Goal: Task Accomplishment & Management: Complete application form

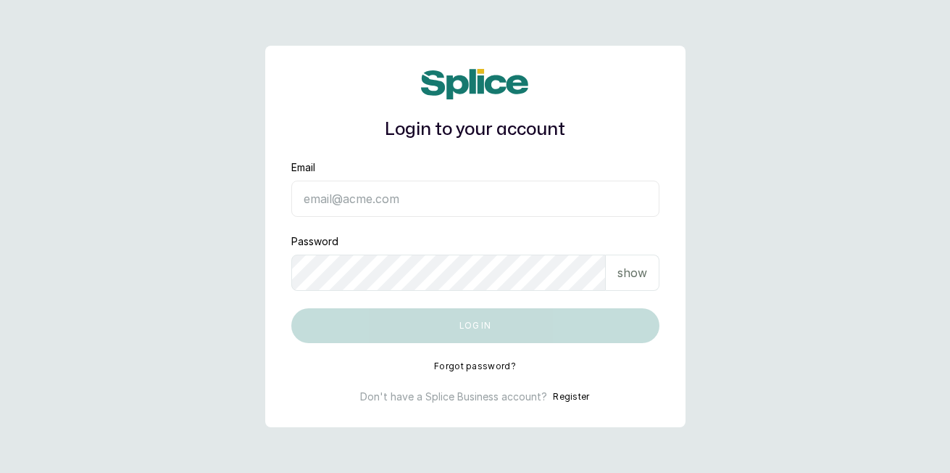
type input "[EMAIL_ADDRESS][DOMAIN_NAME]"
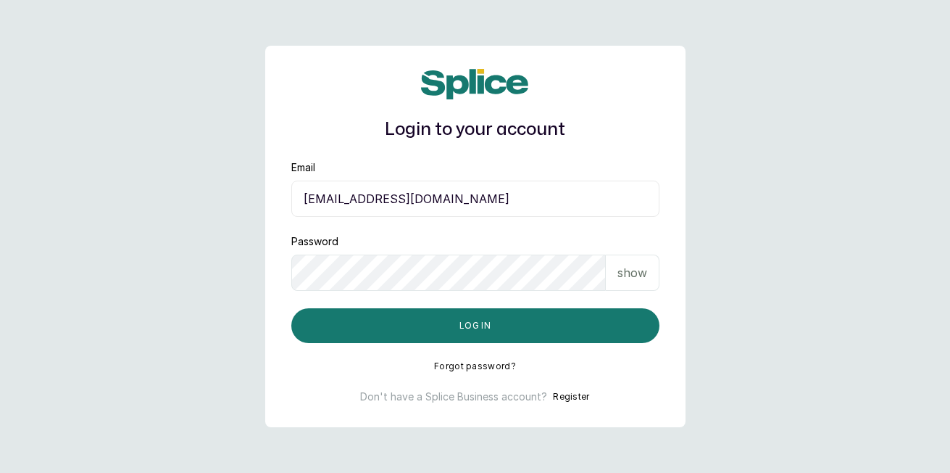
click at [628, 322] on button "Log in" at bounding box center [475, 325] width 368 height 35
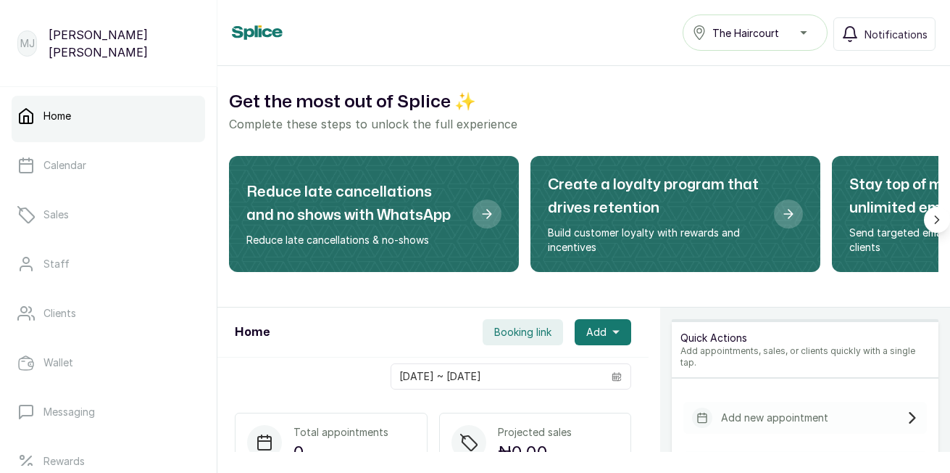
click at [126, 217] on link "Sales" at bounding box center [109, 214] width 194 height 41
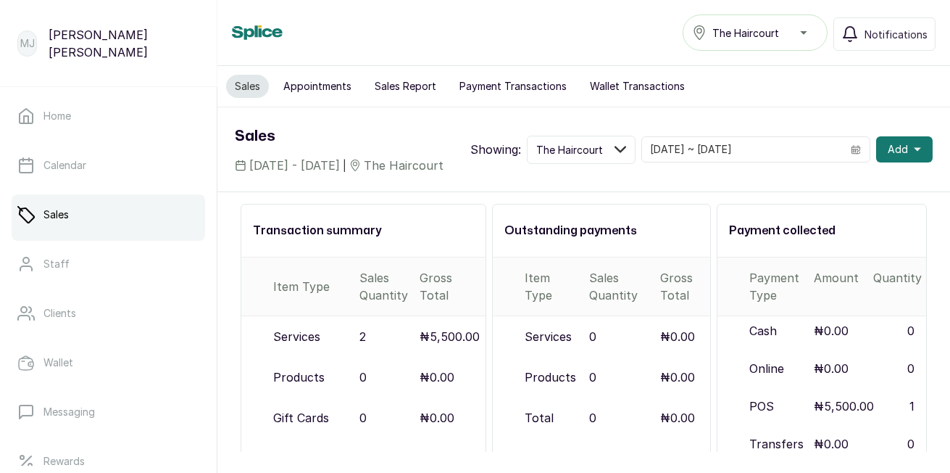
click at [411, 80] on button "Sales Report" at bounding box center [405, 86] width 79 height 23
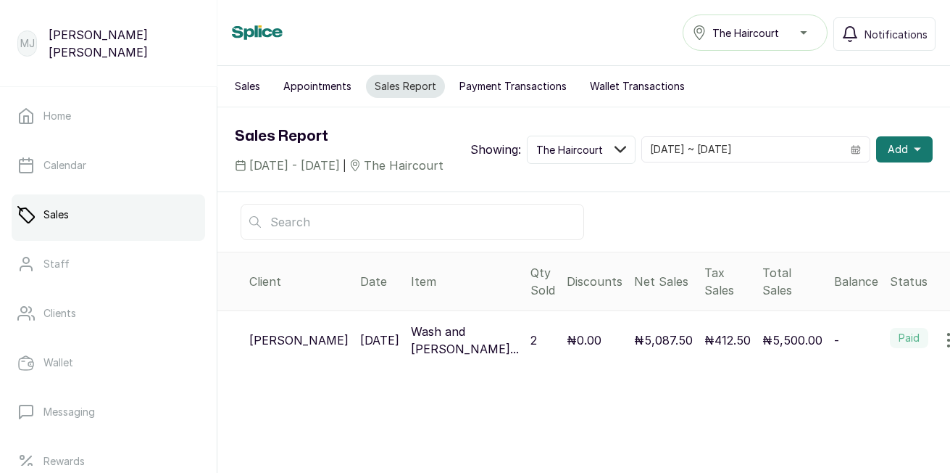
click at [888, 157] on span "Add" at bounding box center [898, 149] width 20 height 14
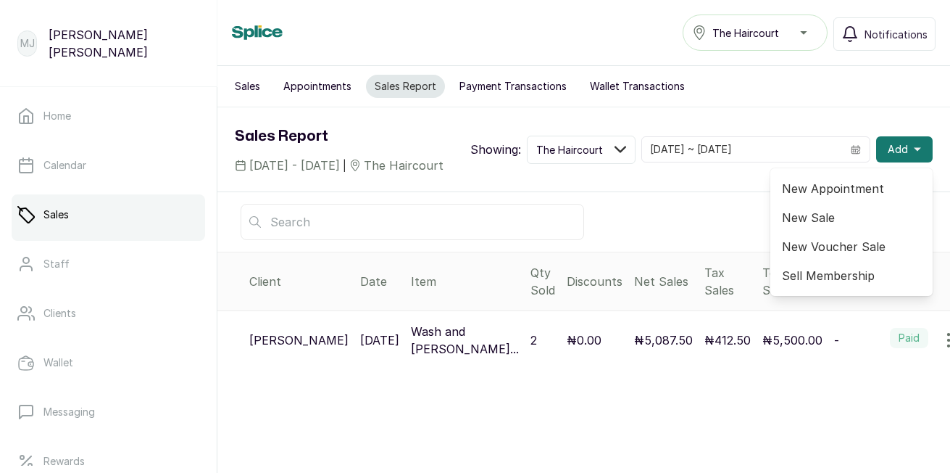
click at [829, 197] on span "New Appointment" at bounding box center [851, 188] width 139 height 17
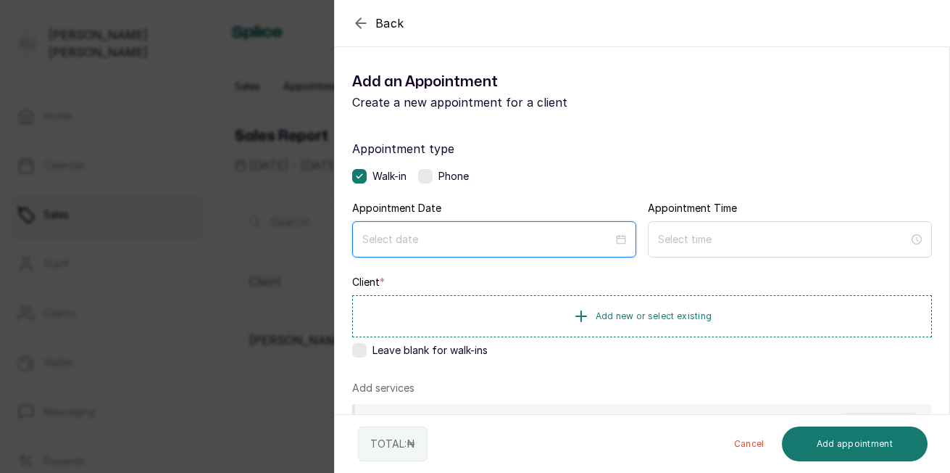
click at [531, 236] on input at bounding box center [487, 239] width 251 height 16
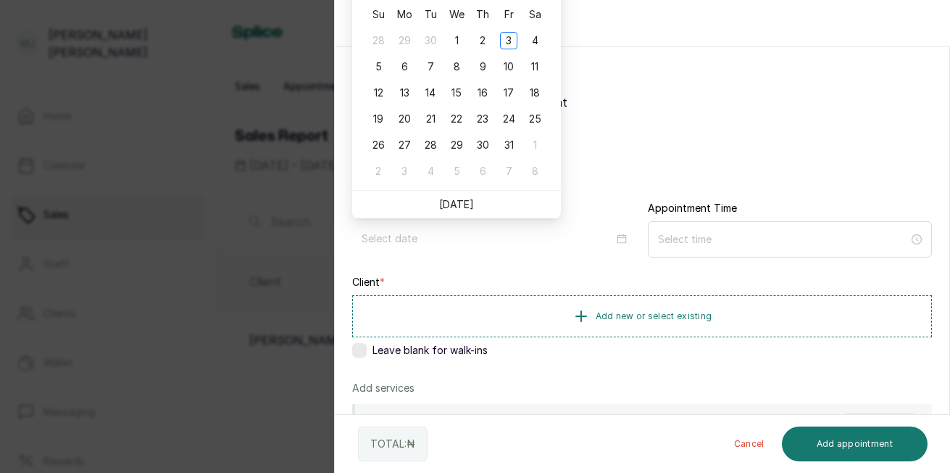
click at [462, 202] on link "[DATE]" at bounding box center [456, 204] width 35 height 12
type input "[DATE]"
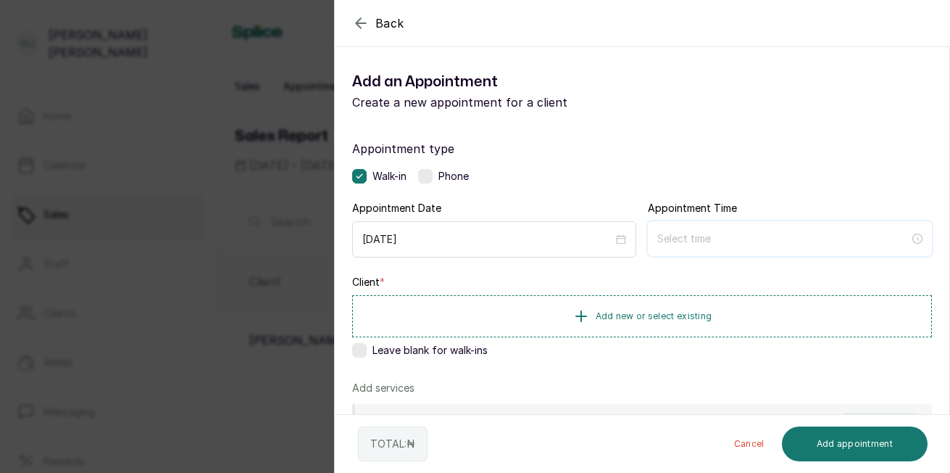
click at [707, 238] on input at bounding box center [783, 238] width 252 height 16
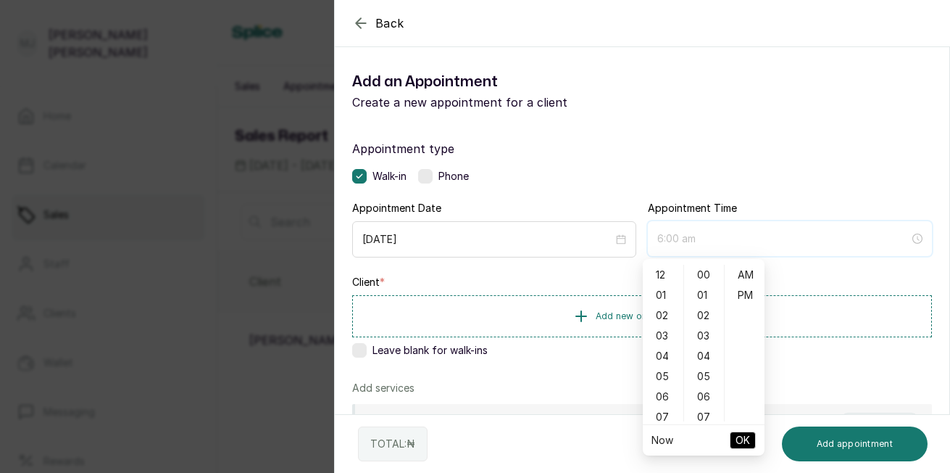
type input "7:00 am"
click at [665, 331] on div "10" at bounding box center [663, 333] width 35 height 20
click at [704, 338] on div "03" at bounding box center [704, 335] width 35 height 20
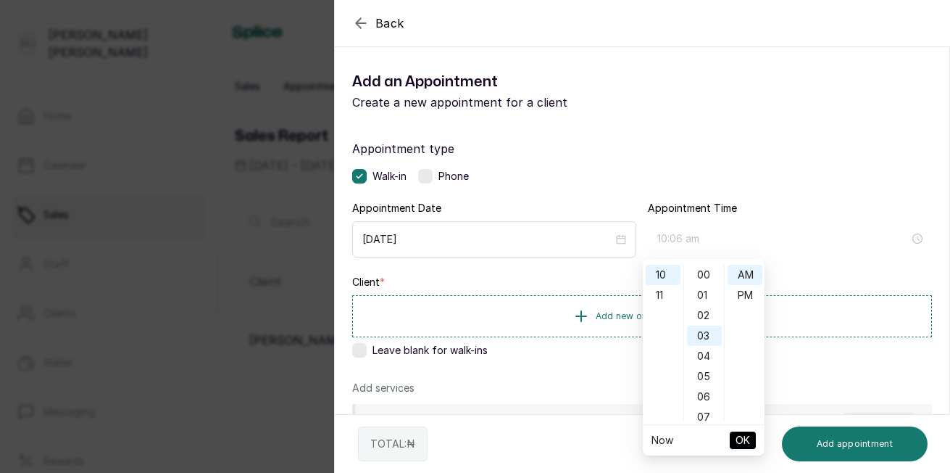
scroll to position [61, 0]
type input "10:03 am"
click at [741, 438] on span "OK" at bounding box center [743, 440] width 14 height 28
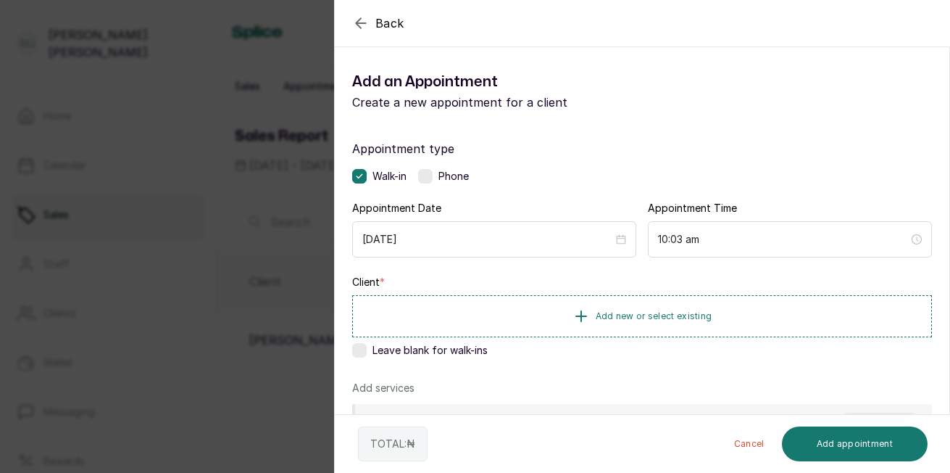
click at [701, 317] on span "Add new or select existing" at bounding box center [654, 316] width 117 height 12
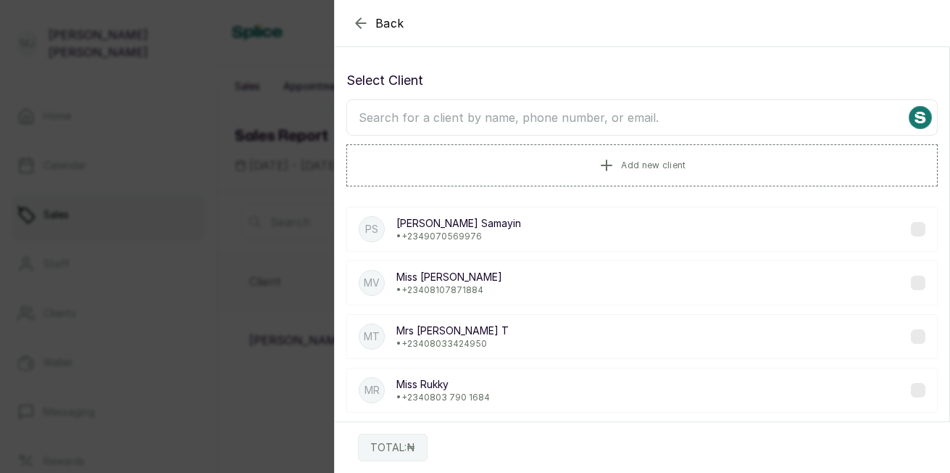
click at [662, 120] on input "text" at bounding box center [641, 117] width 591 height 36
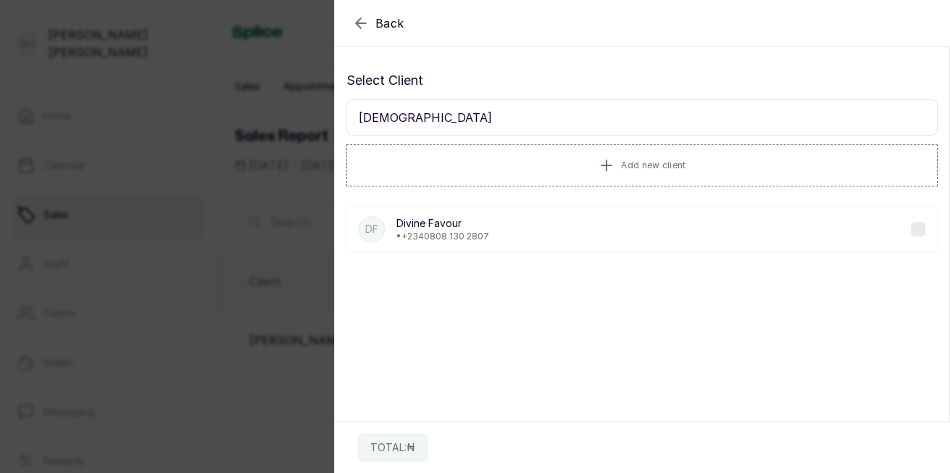
type input "divin"
click at [489, 223] on div "DF Divine Favour • +234 0808 130 2807" at bounding box center [641, 229] width 591 height 45
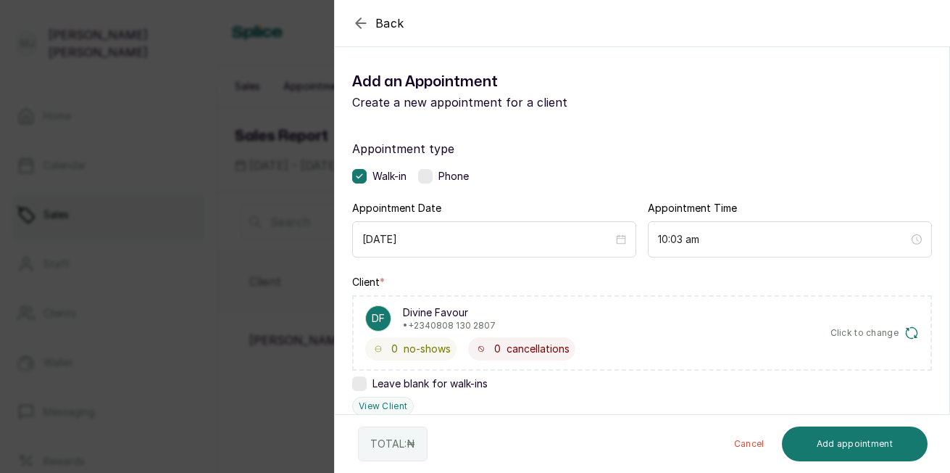
scroll to position [348, 0]
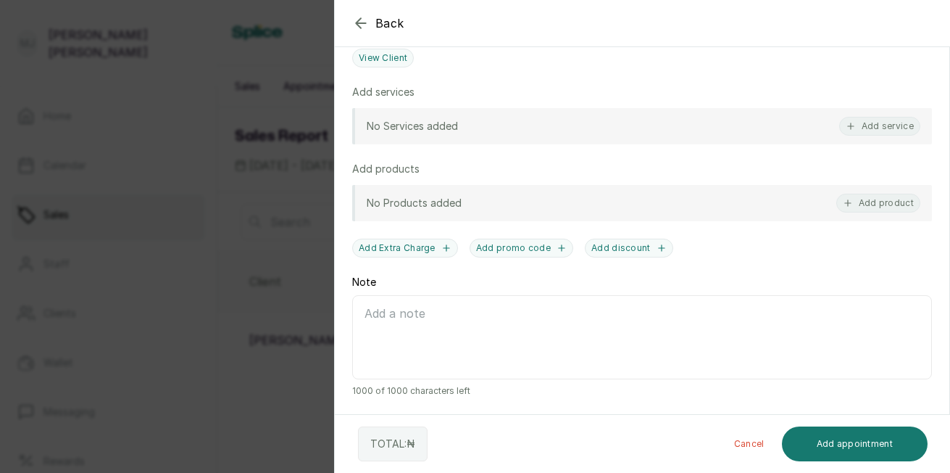
click at [846, 123] on icon "button" at bounding box center [851, 126] width 10 height 10
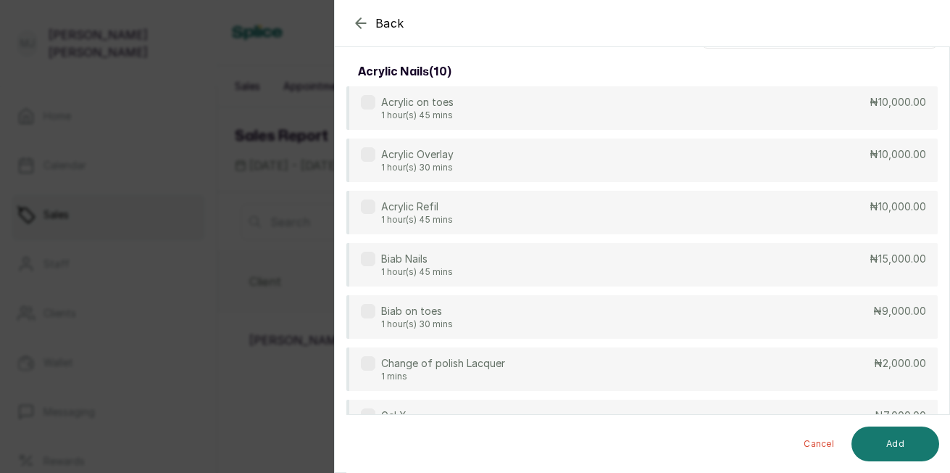
scroll to position [0, 0]
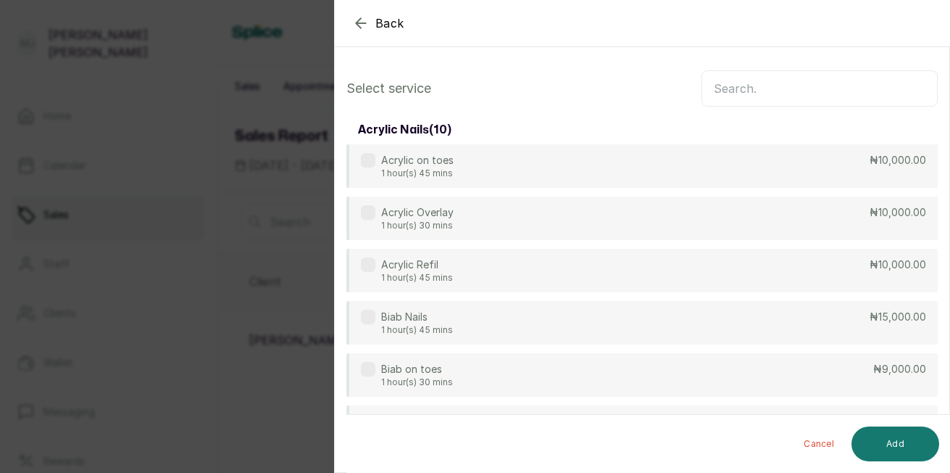
click at [775, 91] on input "text" at bounding box center [820, 88] width 236 height 36
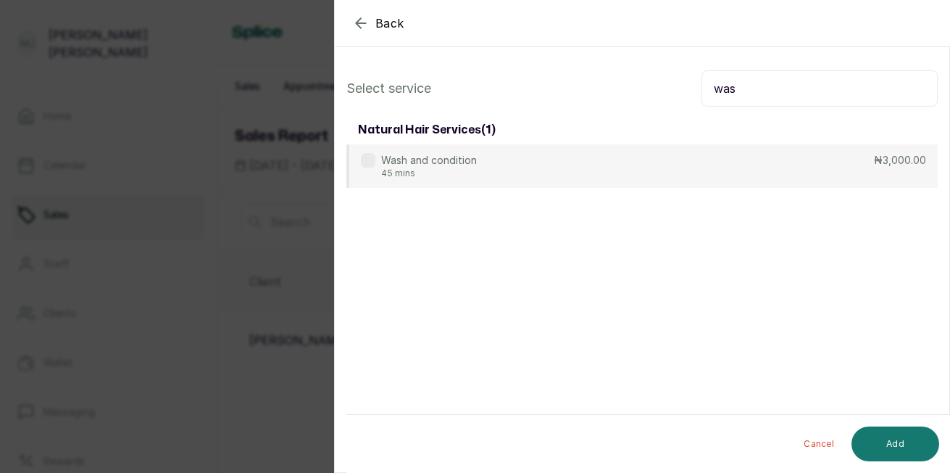
type input "was"
click at [691, 174] on div "Wash and condition 45 mins ₦3,000.00" at bounding box center [641, 165] width 591 height 43
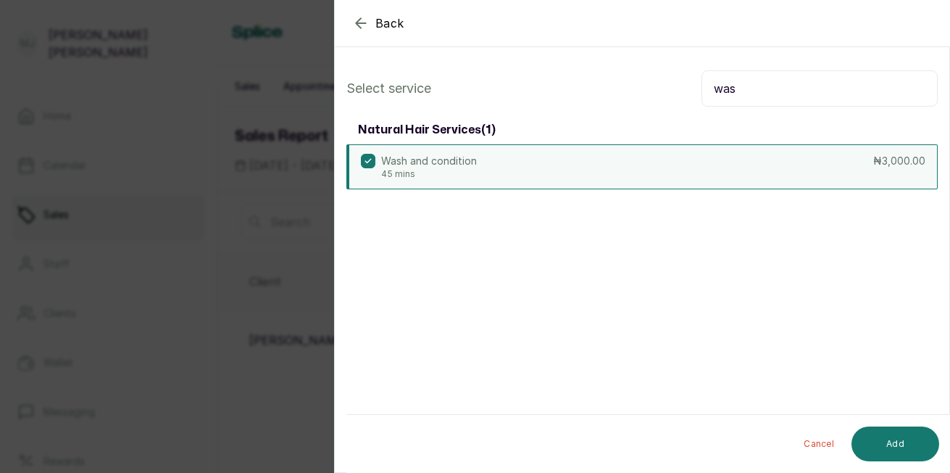
click at [894, 443] on button "Add" at bounding box center [896, 443] width 88 height 35
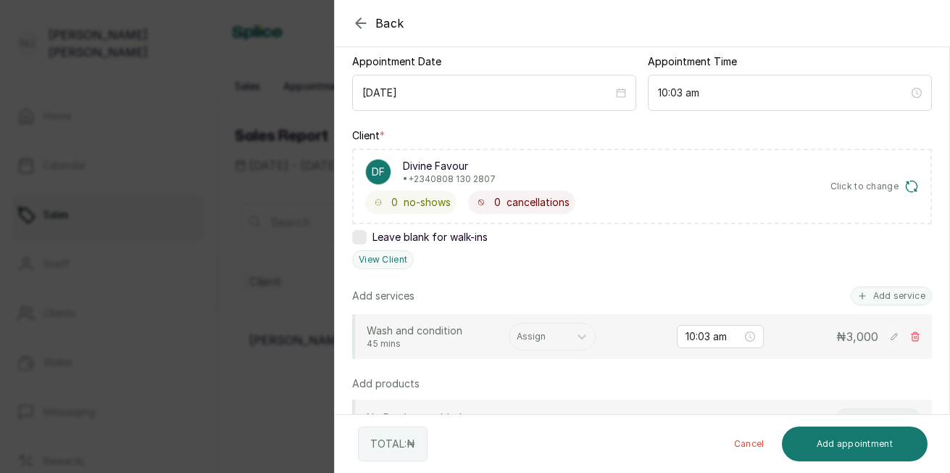
scroll to position [148, 0]
click at [528, 332] on div at bounding box center [539, 334] width 45 height 13
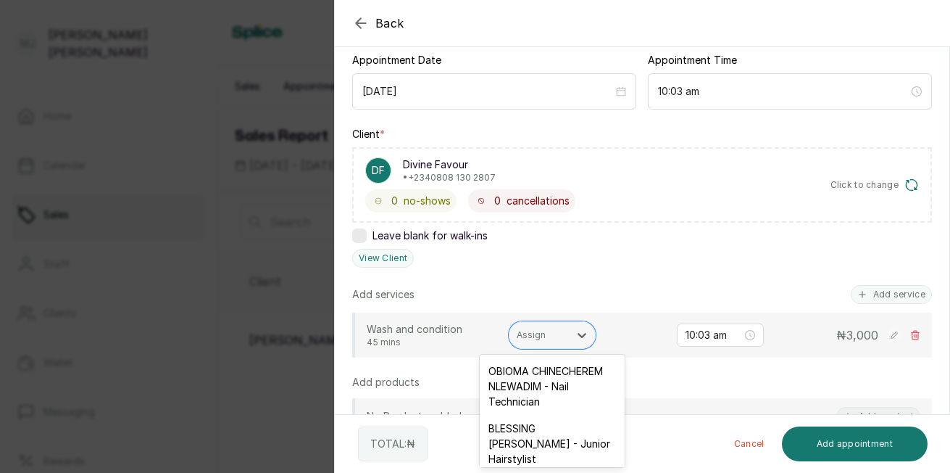
scroll to position [39, 0]
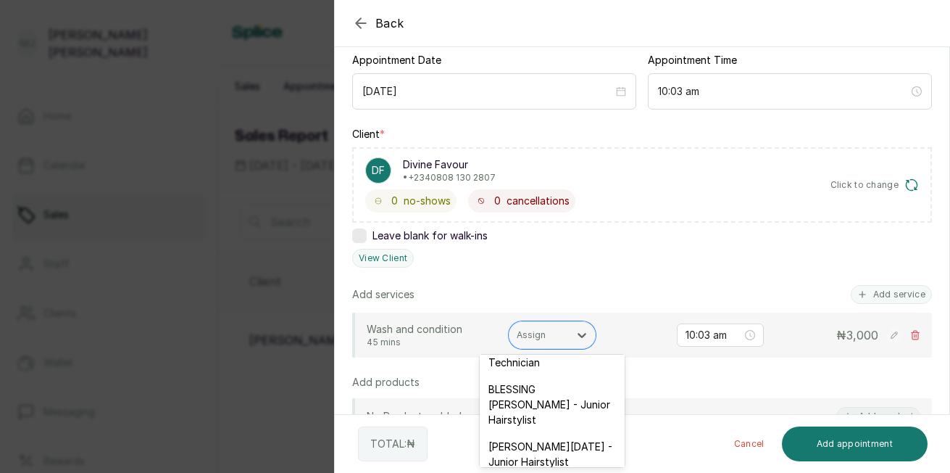
click at [582, 458] on div "ESTHER PHILIP SUNDAY - Junior Hairstylist" at bounding box center [552, 454] width 145 height 42
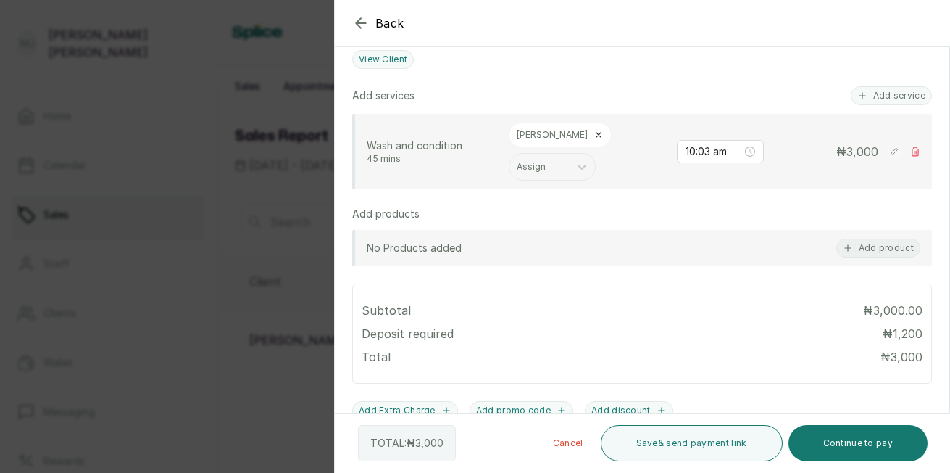
scroll to position [330, 0]
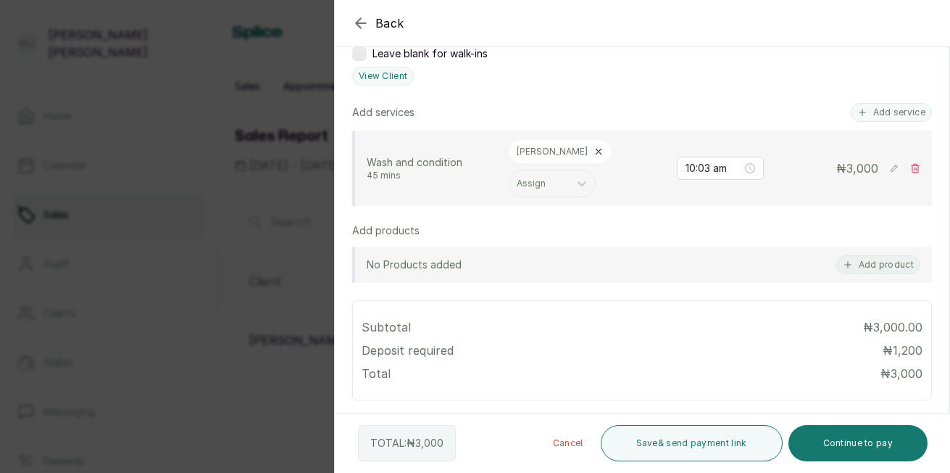
click at [894, 112] on button "Add service" at bounding box center [891, 112] width 81 height 19
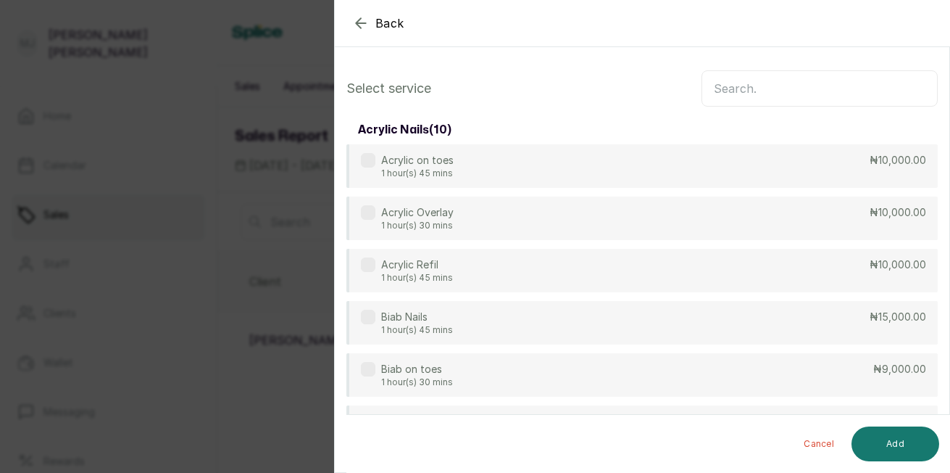
click at [866, 88] on input "text" at bounding box center [820, 88] width 236 height 36
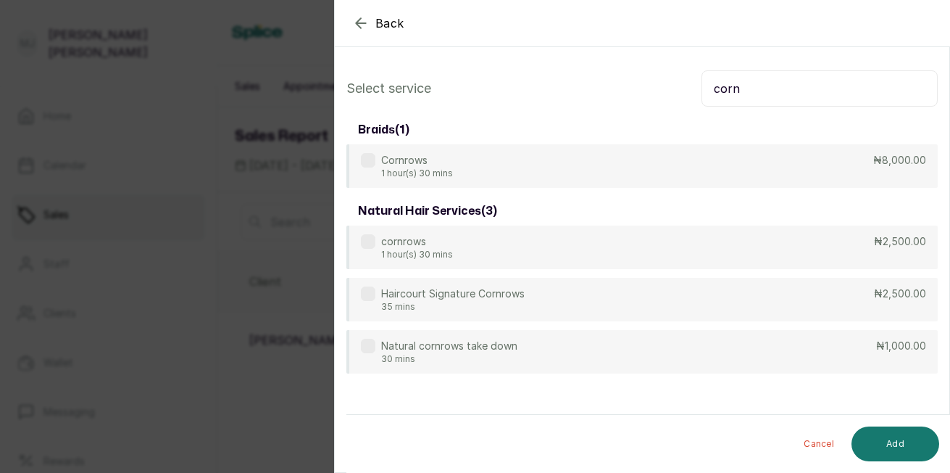
type input "corn"
click at [816, 287] on div "Haircourt Signature Cornrows 35 mins ₦2,500.00" at bounding box center [641, 299] width 591 height 43
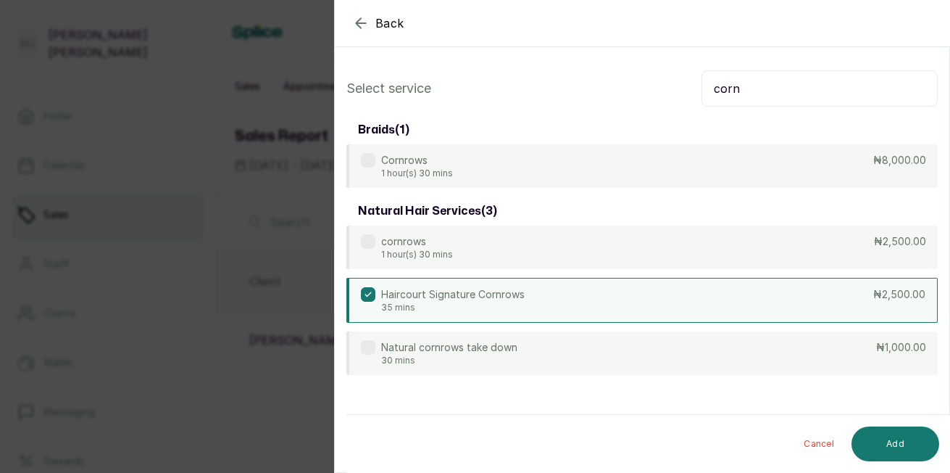
click at [890, 438] on button "Add" at bounding box center [896, 443] width 88 height 35
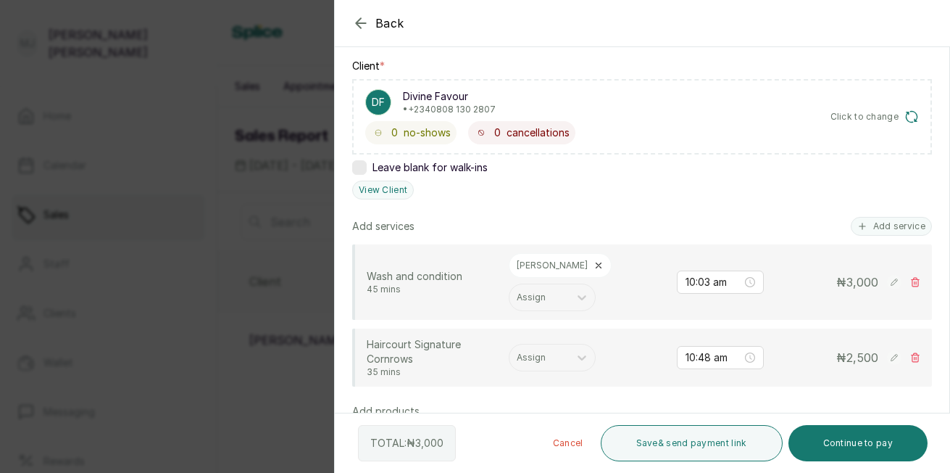
scroll to position [217, 0]
click at [565, 364] on div "Assign" at bounding box center [538, 356] width 59 height 19
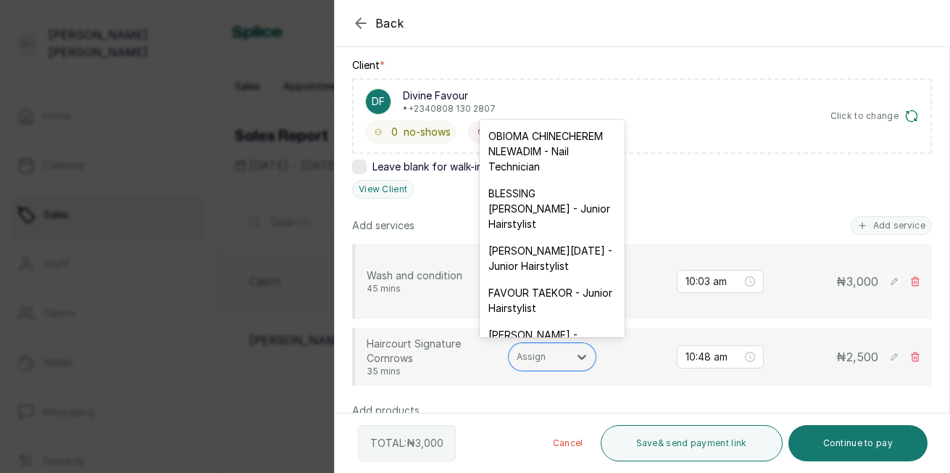
scroll to position [28, 0]
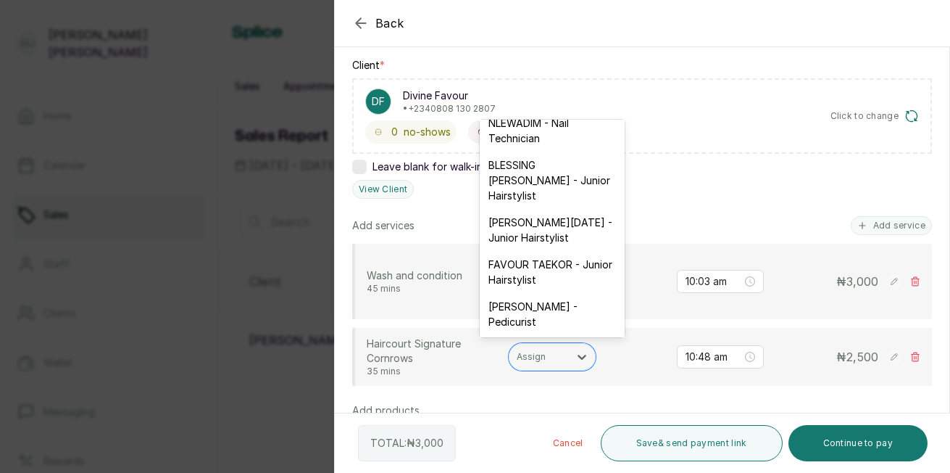
click at [578, 251] on div "ESTHER PHILIP SUNDAY - Junior Hairstylist" at bounding box center [552, 230] width 145 height 42
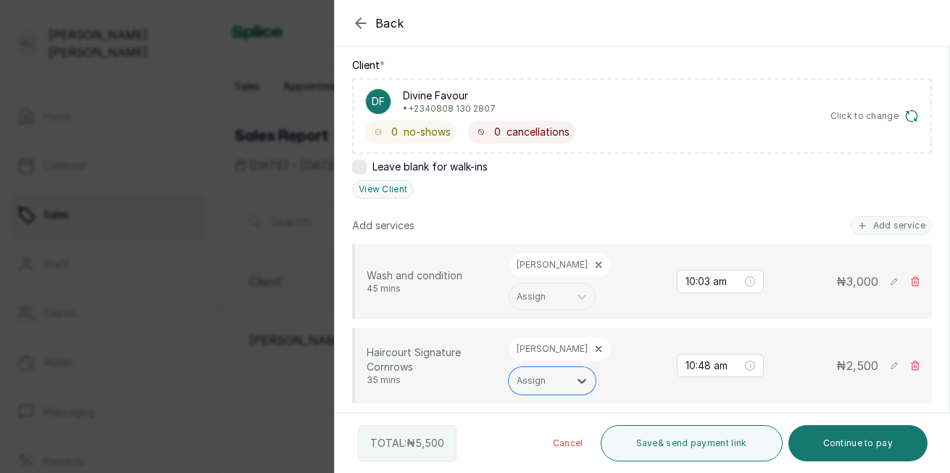
click at [831, 444] on button "Continue to pay" at bounding box center [859, 443] width 140 height 36
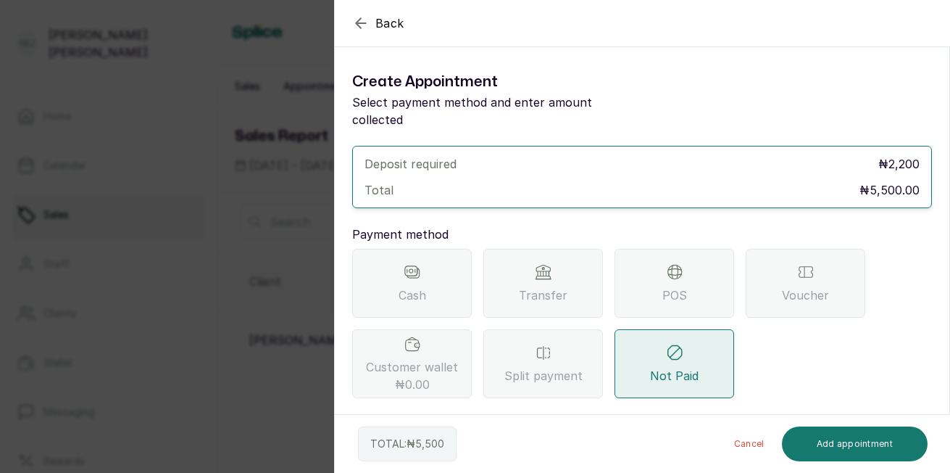
scroll to position [0, 0]
click at [666, 286] on span "POS" at bounding box center [674, 294] width 25 height 17
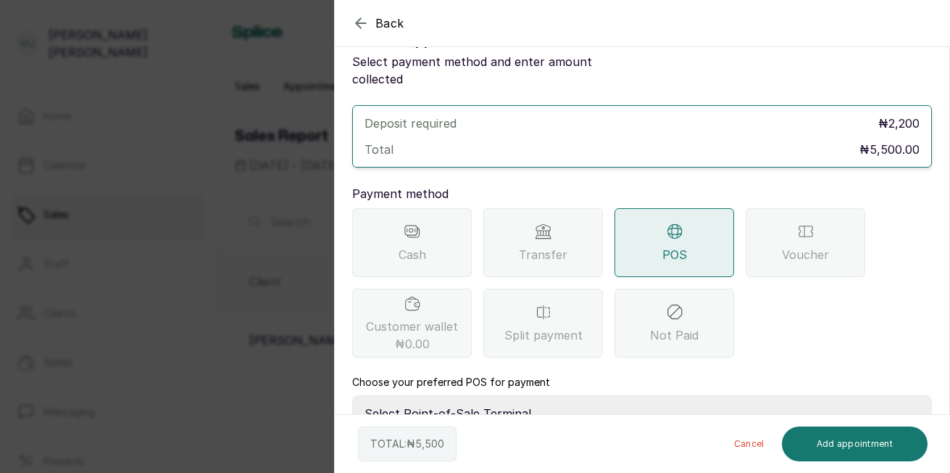
scroll to position [129, 0]
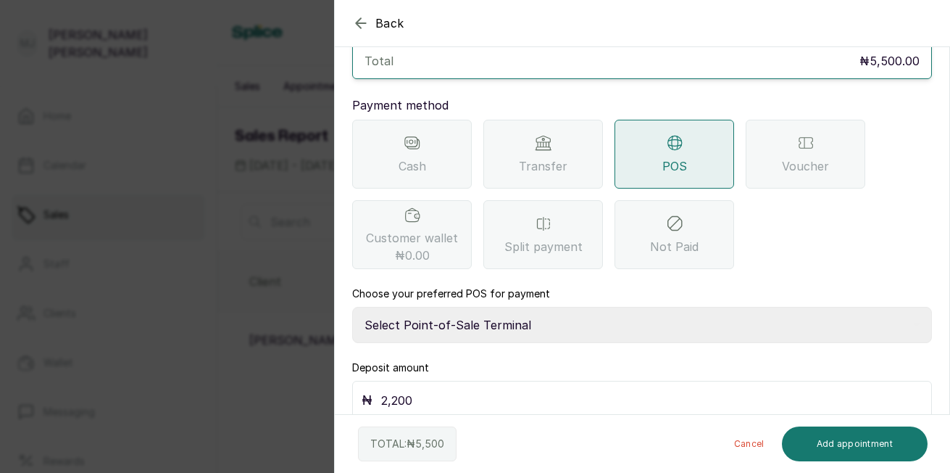
click at [591, 315] on select "Select Point-of-Sale Terminal The Hair Court Guaranty Trust Bank" at bounding box center [642, 325] width 580 height 36
select select "f9371ff8-f9a2-447e-832c-3d3c1d3d3b1b"
click at [352, 307] on select "Select Point-of-Sale Terminal The Hair Court Guaranty Trust Bank" at bounding box center [642, 325] width 580 height 36
click at [552, 390] on input "2,200" at bounding box center [651, 400] width 541 height 20
type input "2"
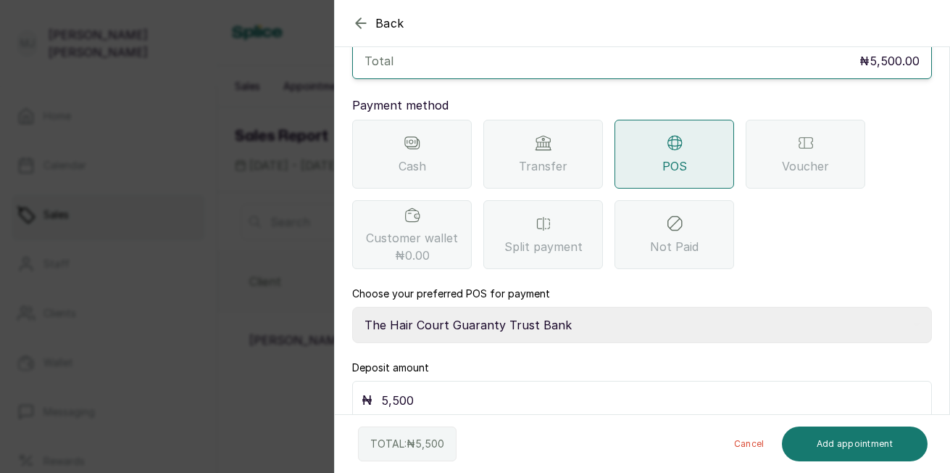
type input "5,500"
click at [868, 446] on button "Add appointment" at bounding box center [855, 443] width 146 height 35
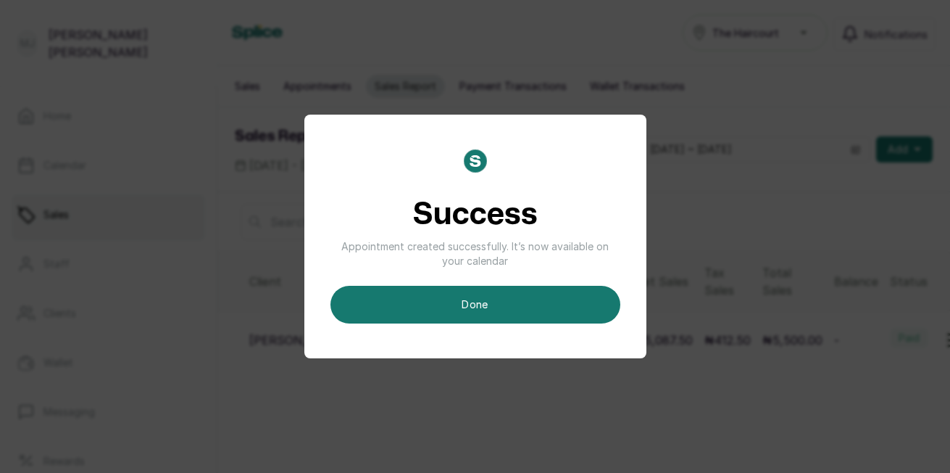
click at [429, 309] on button "done" at bounding box center [475, 305] width 290 height 38
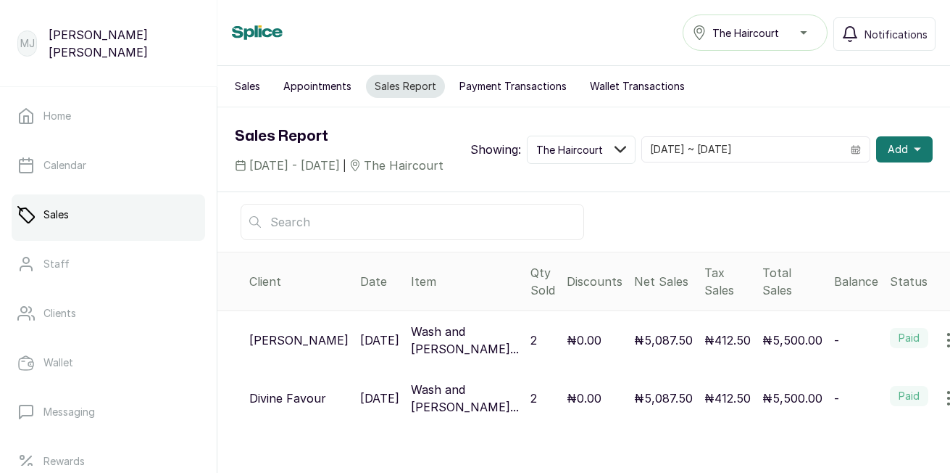
click at [82, 126] on link "Home" at bounding box center [109, 116] width 194 height 41
